Goal: Task Accomplishment & Management: Manage account settings

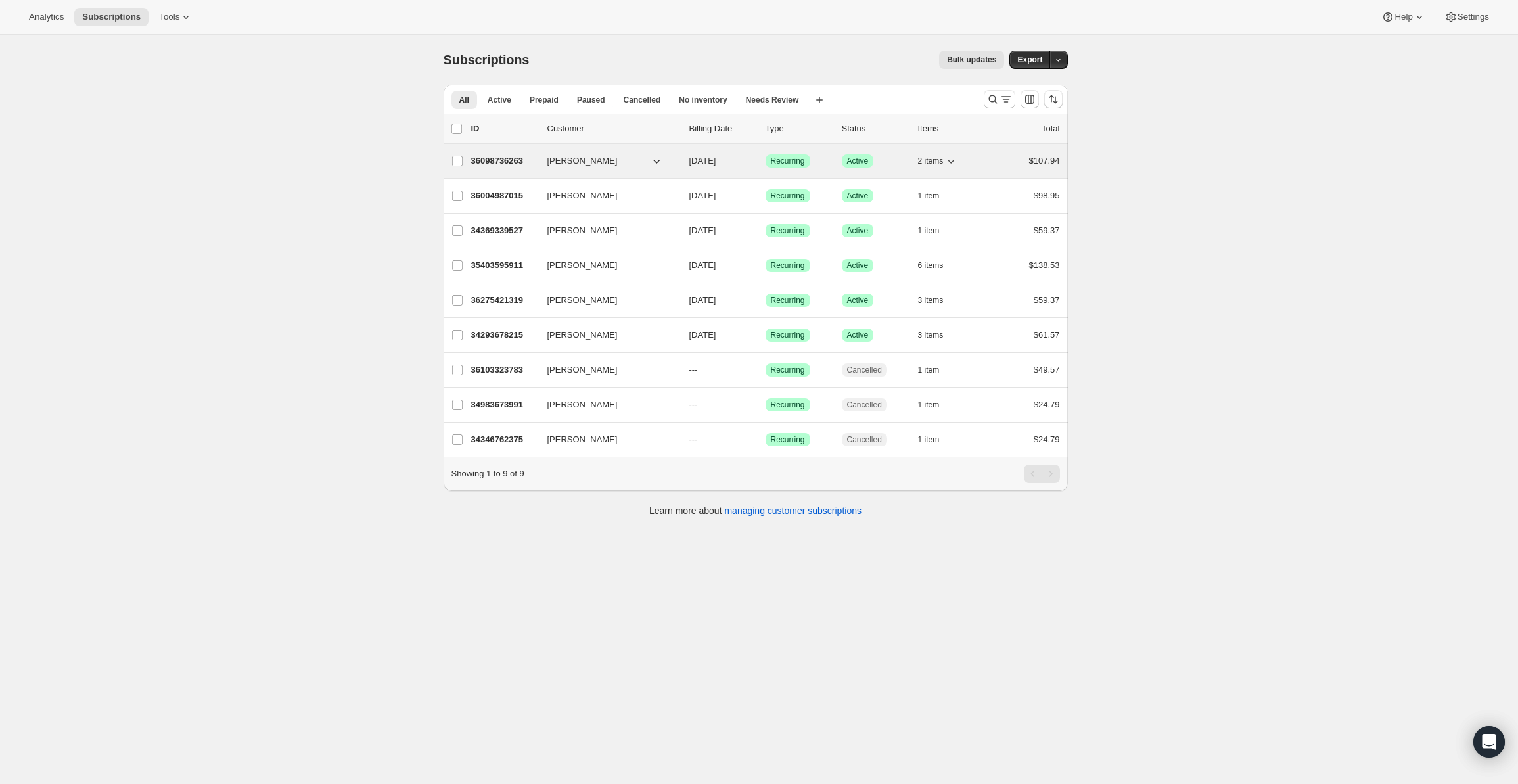
click at [956, 164] on icon "button" at bounding box center [951, 161] width 13 height 13
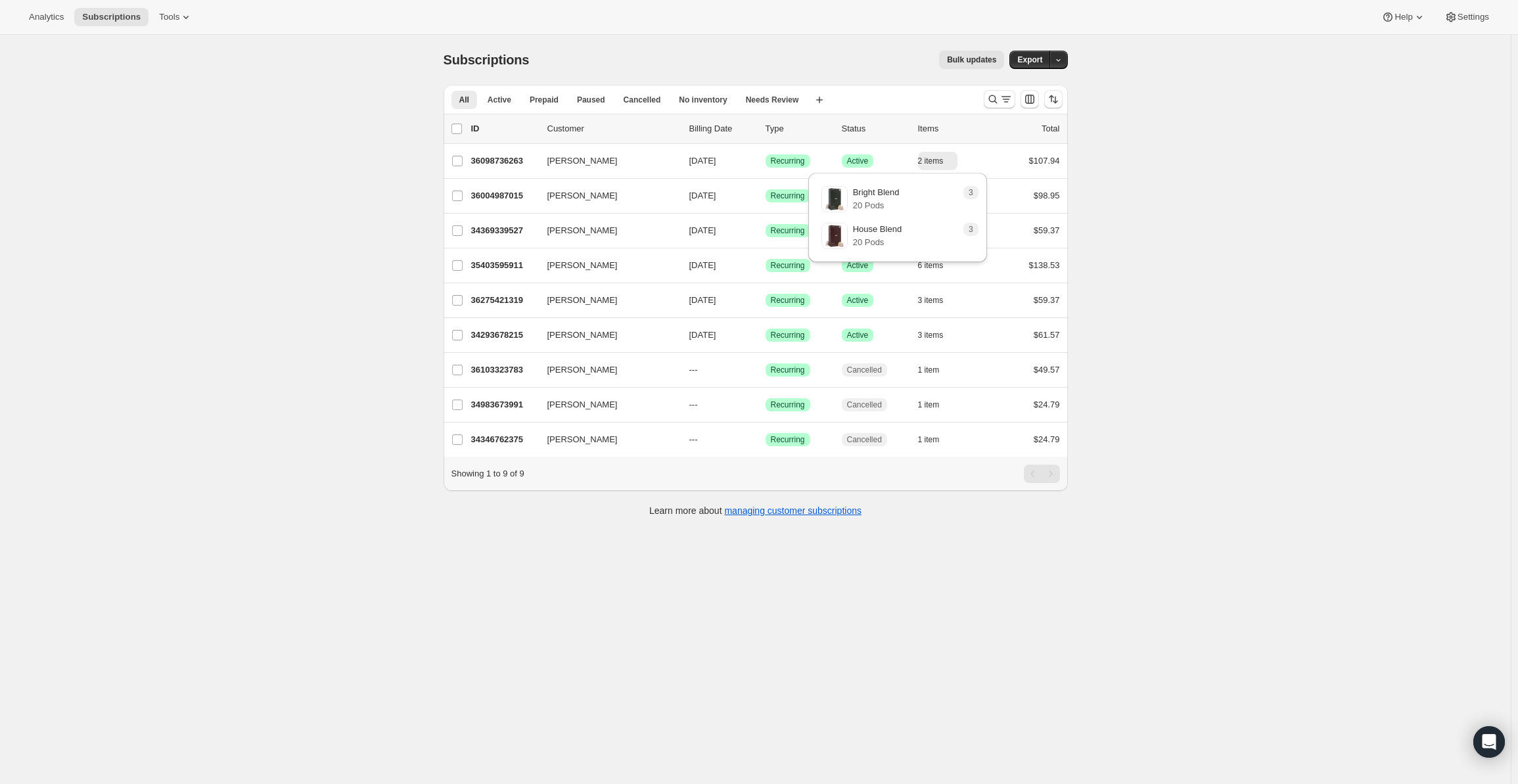
click at [1277, 347] on div "Subscriptions. This page is ready Subscriptions Bulk updates More actions Bulk …" at bounding box center [755, 427] width 1511 height 784
click at [948, 194] on icon "button" at bounding box center [948, 196] width 7 height 4
click at [951, 193] on icon "button" at bounding box center [947, 196] width 13 height 13
click at [1155, 270] on div "Subscriptions. This page is ready Subscriptions Bulk updates More actions Bulk …" at bounding box center [755, 427] width 1511 height 784
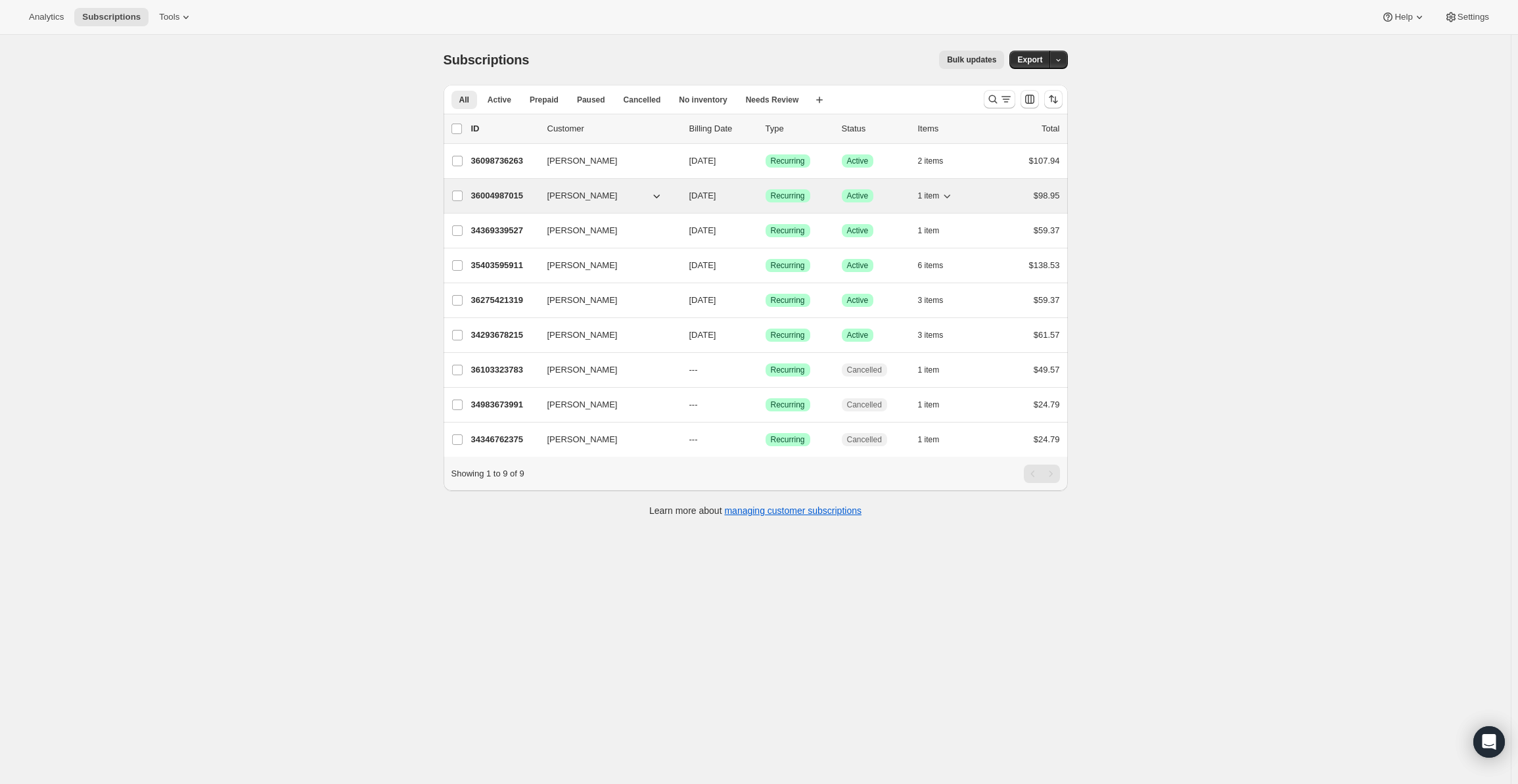
click at [951, 194] on icon "button" at bounding box center [947, 196] width 13 height 13
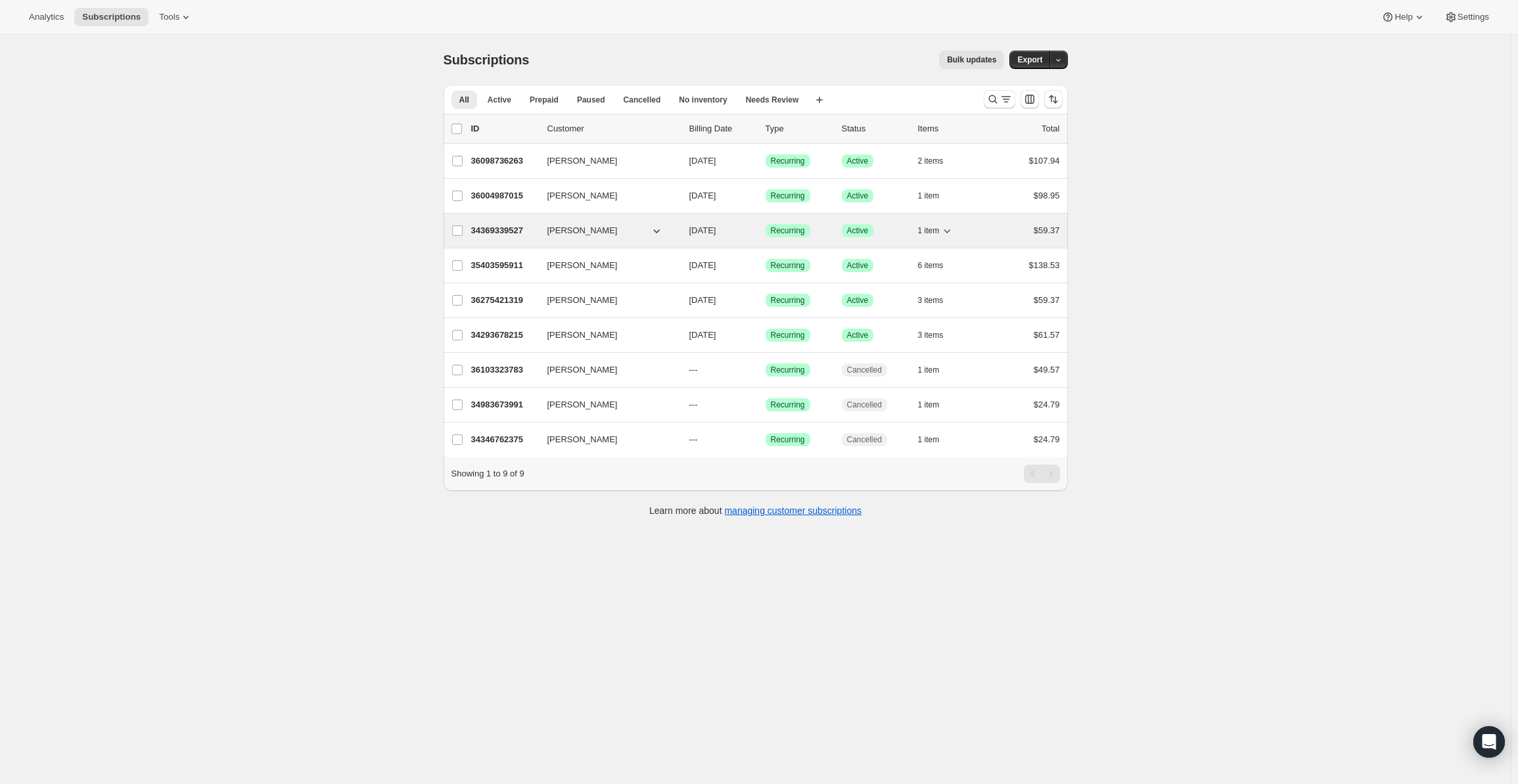
click at [950, 229] on icon "button" at bounding box center [947, 230] width 13 height 13
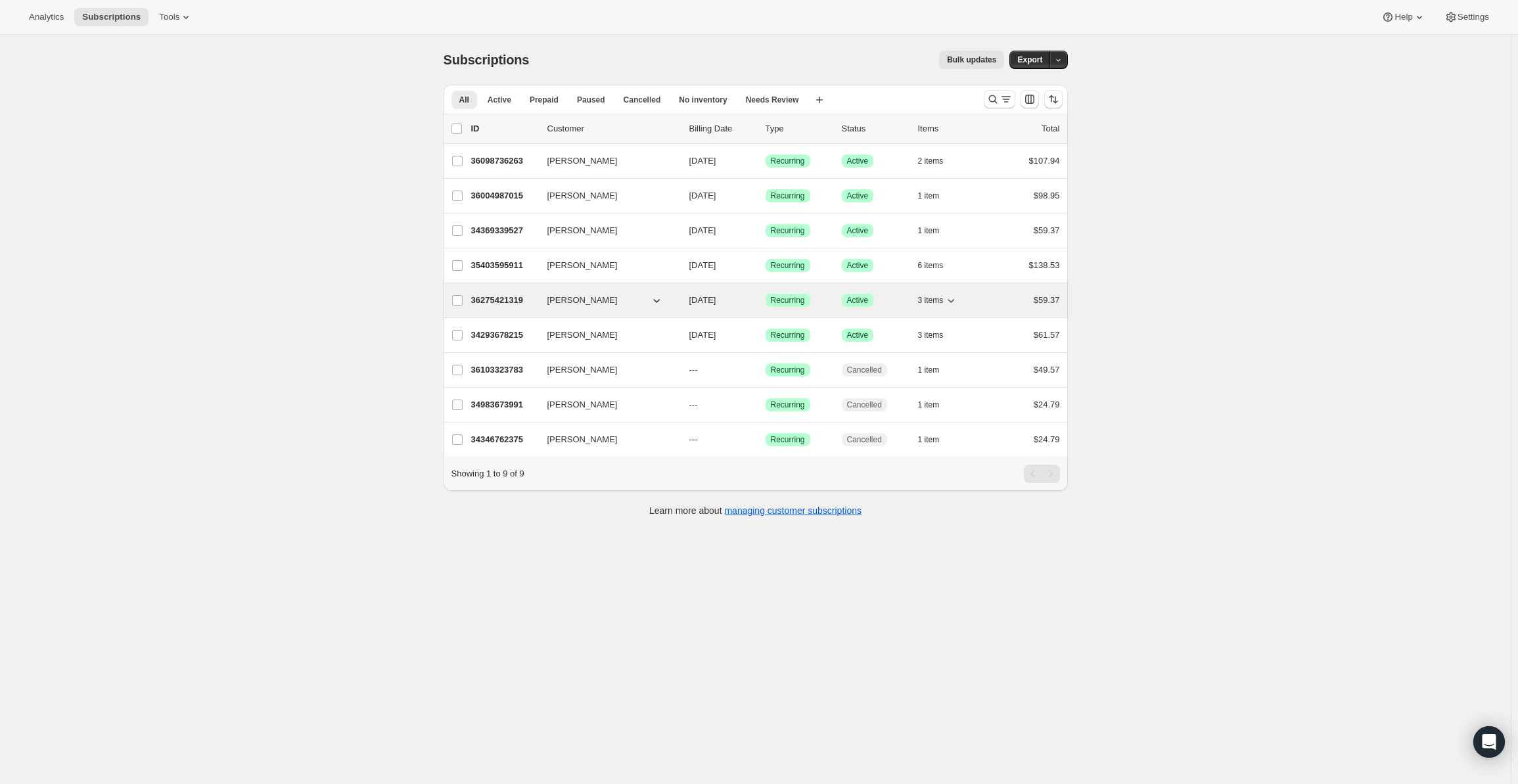
click at [954, 300] on icon "button" at bounding box center [951, 301] width 7 height 4
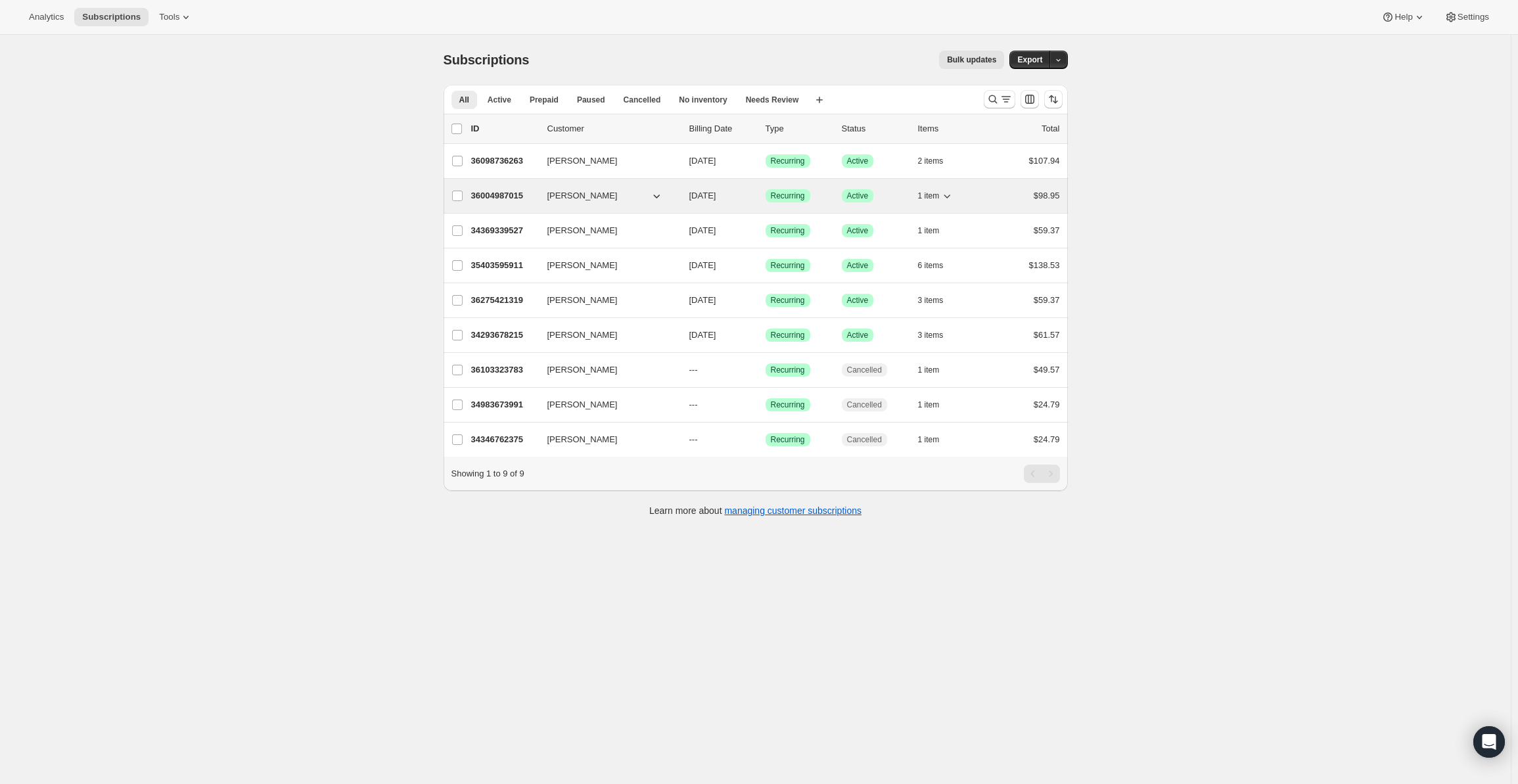
click at [954, 192] on icon "button" at bounding box center [947, 196] width 13 height 13
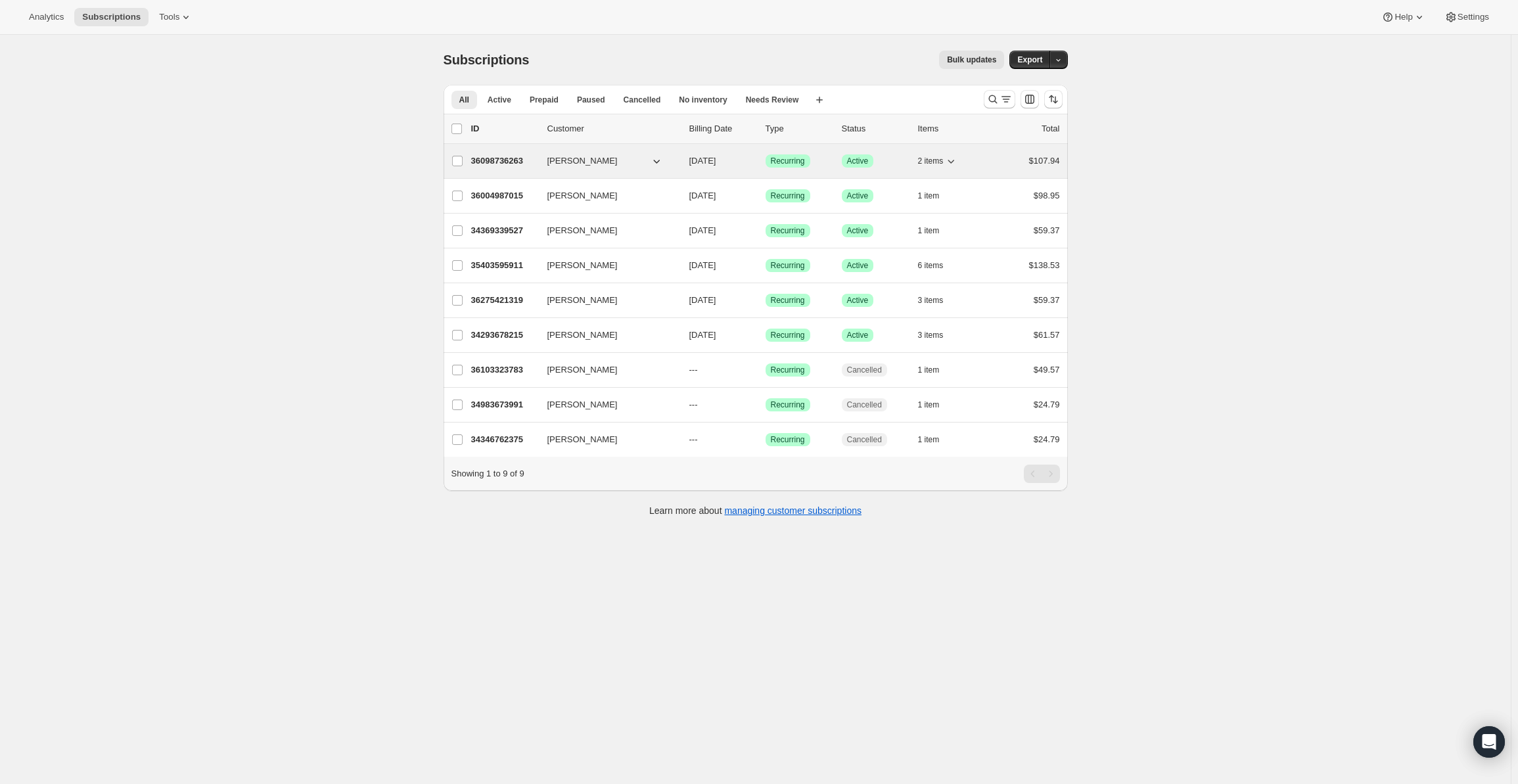
click at [954, 168] on button "2 items" at bounding box center [937, 161] width 40 height 18
click at [1341, 214] on div "Subscriptions. This page is ready Subscriptions Bulk updates More actions Bulk …" at bounding box center [755, 427] width 1511 height 784
click at [65, 143] on div "Subscriptions. This page is ready Subscriptions Bulk updates More actions Bulk …" at bounding box center [755, 427] width 1511 height 784
